Goal: Task Accomplishment & Management: Complete application form

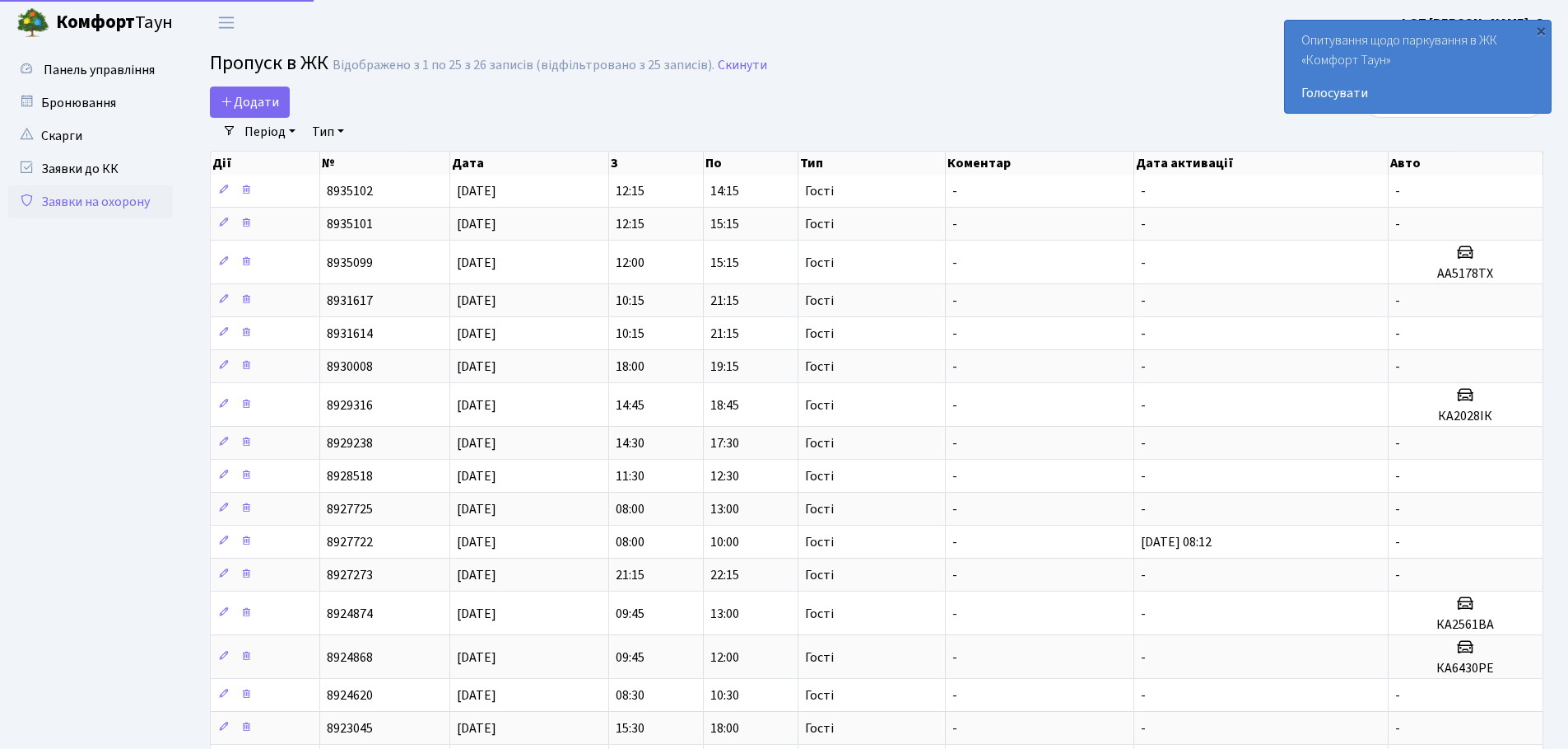
select select "25"
click at [263, 98] on span "Додати" at bounding box center [249, 102] width 58 height 18
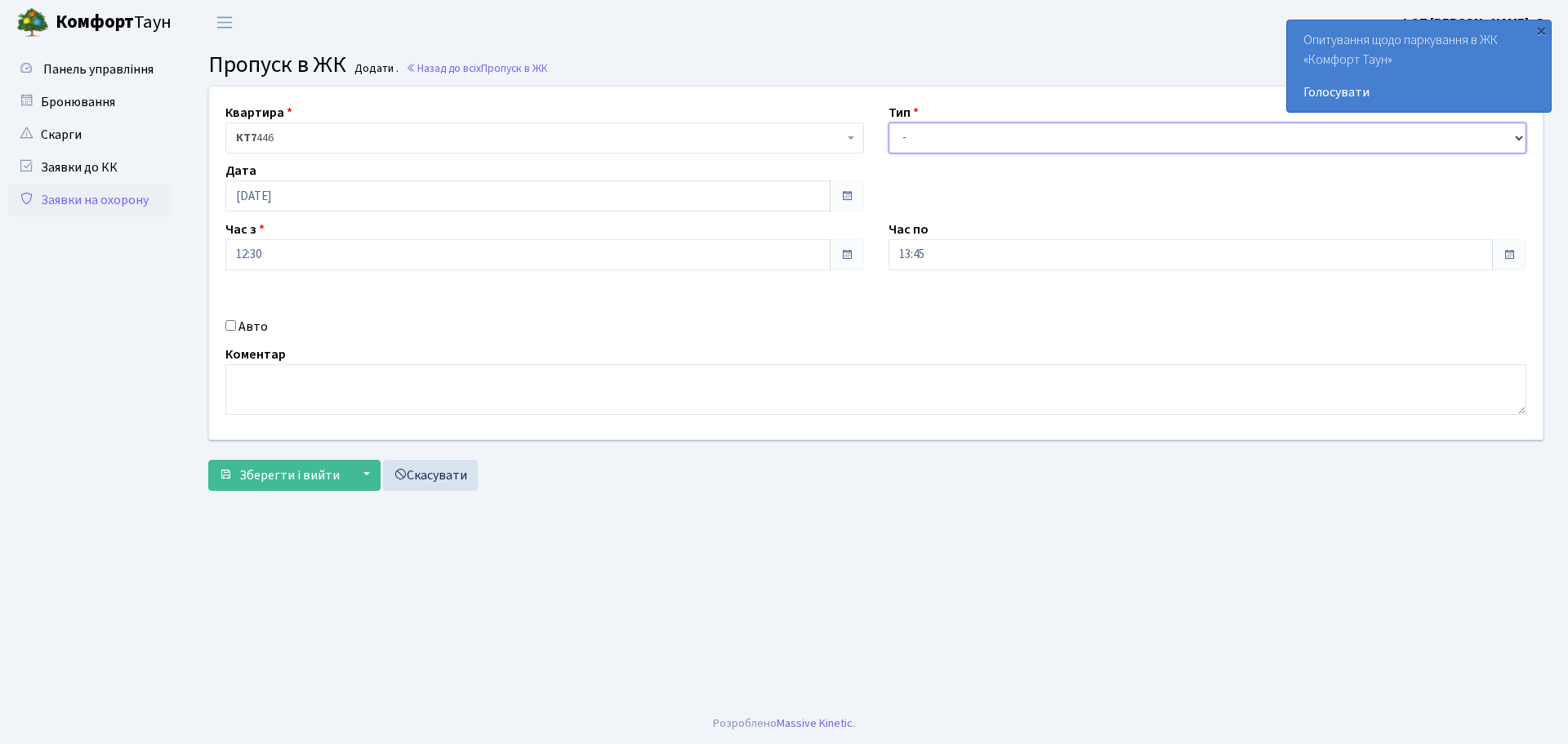
click at [1064, 133] on select "- Доставка Таксі Гості Сервіс" at bounding box center [1208, 139] width 639 height 31
select select "3"
click at [889, 123] on select "- Доставка Таксі Гості Сервіс" at bounding box center [1208, 139] width 639 height 31
drag, startPoint x: 328, startPoint y: 474, endPoint x: 336, endPoint y: 478, distance: 8.9
click at [328, 474] on span "Зберегти і вийти" at bounding box center [289, 475] width 101 height 18
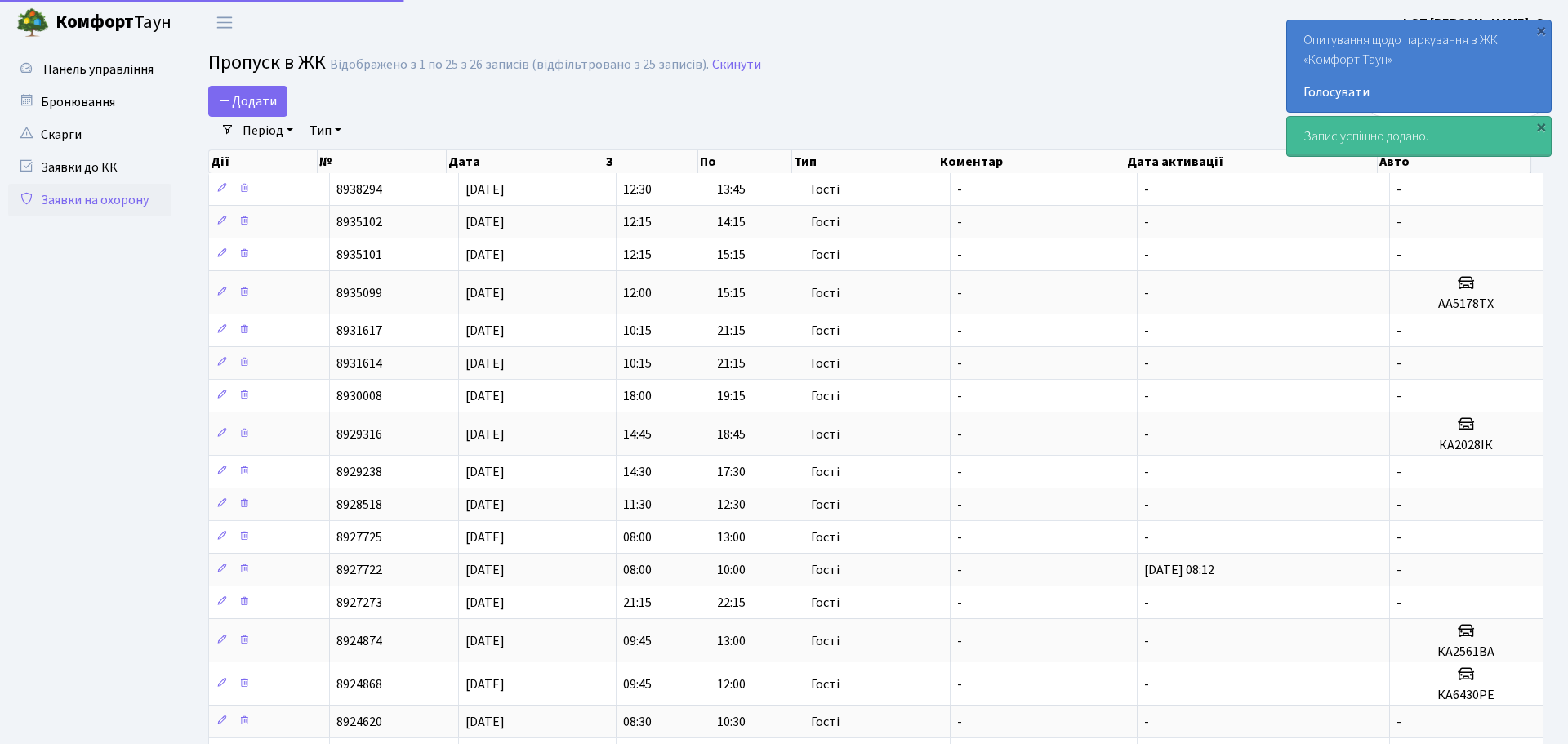
select select "25"
